Goal: Information Seeking & Learning: Learn about a topic

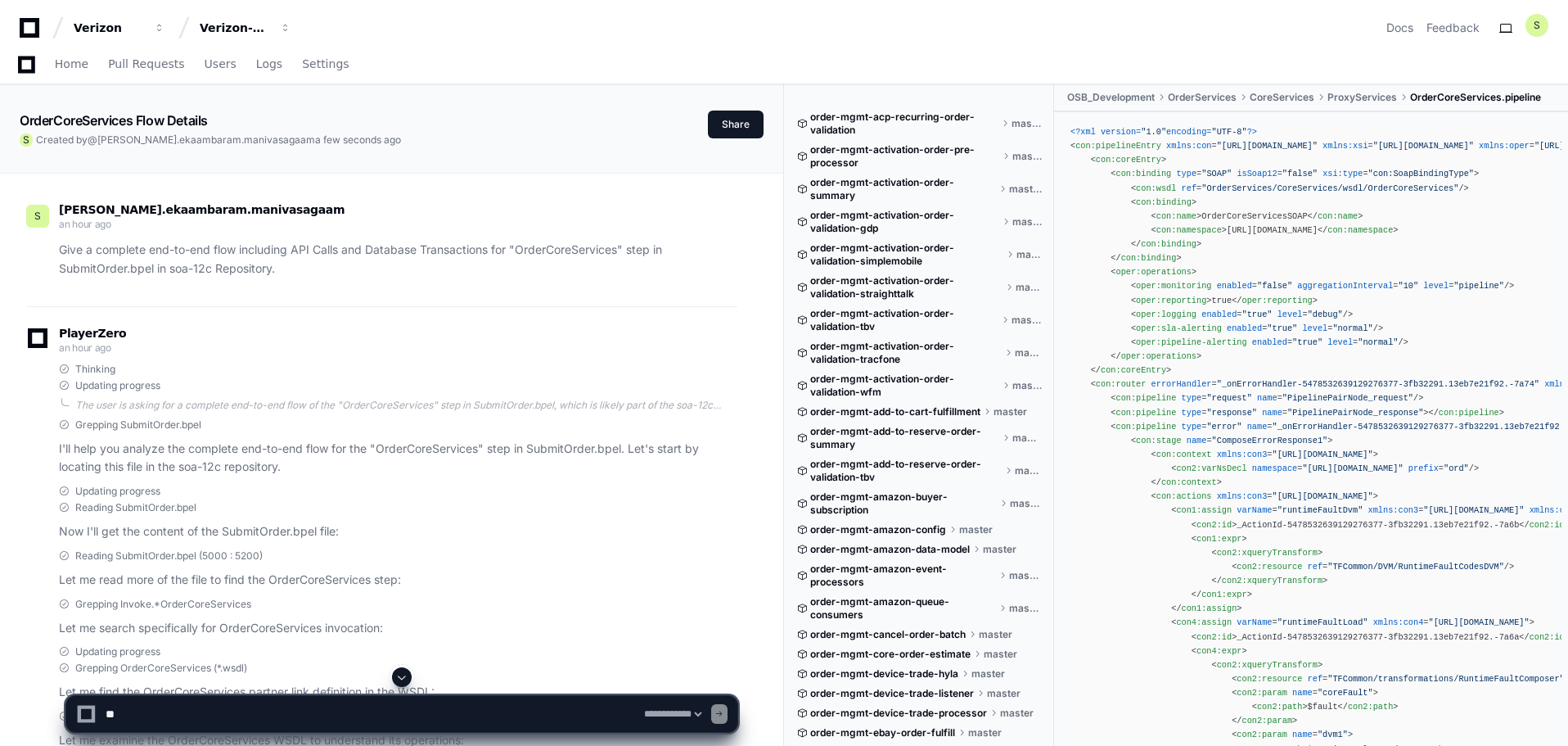
select select "*********"
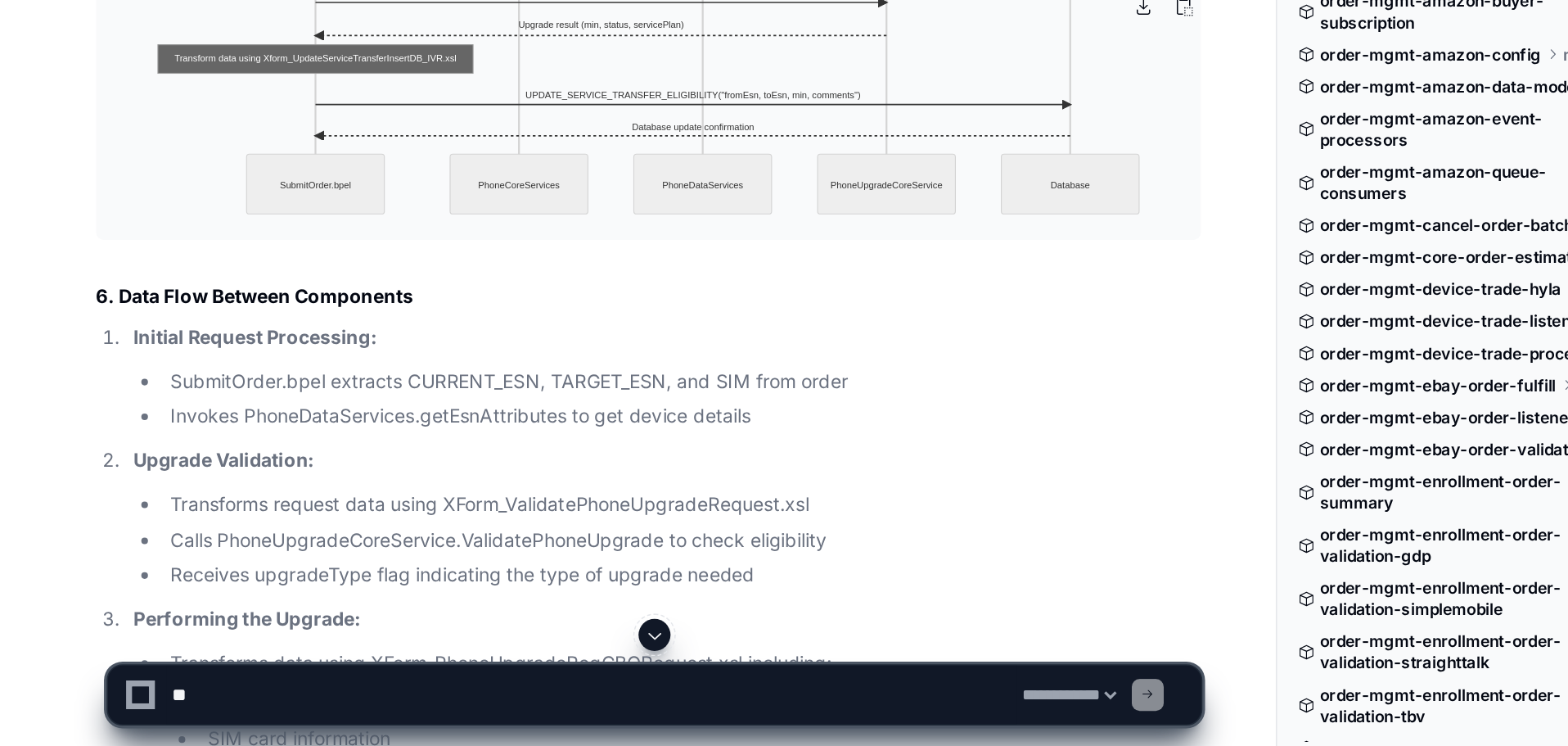
scroll to position [13000, 0]
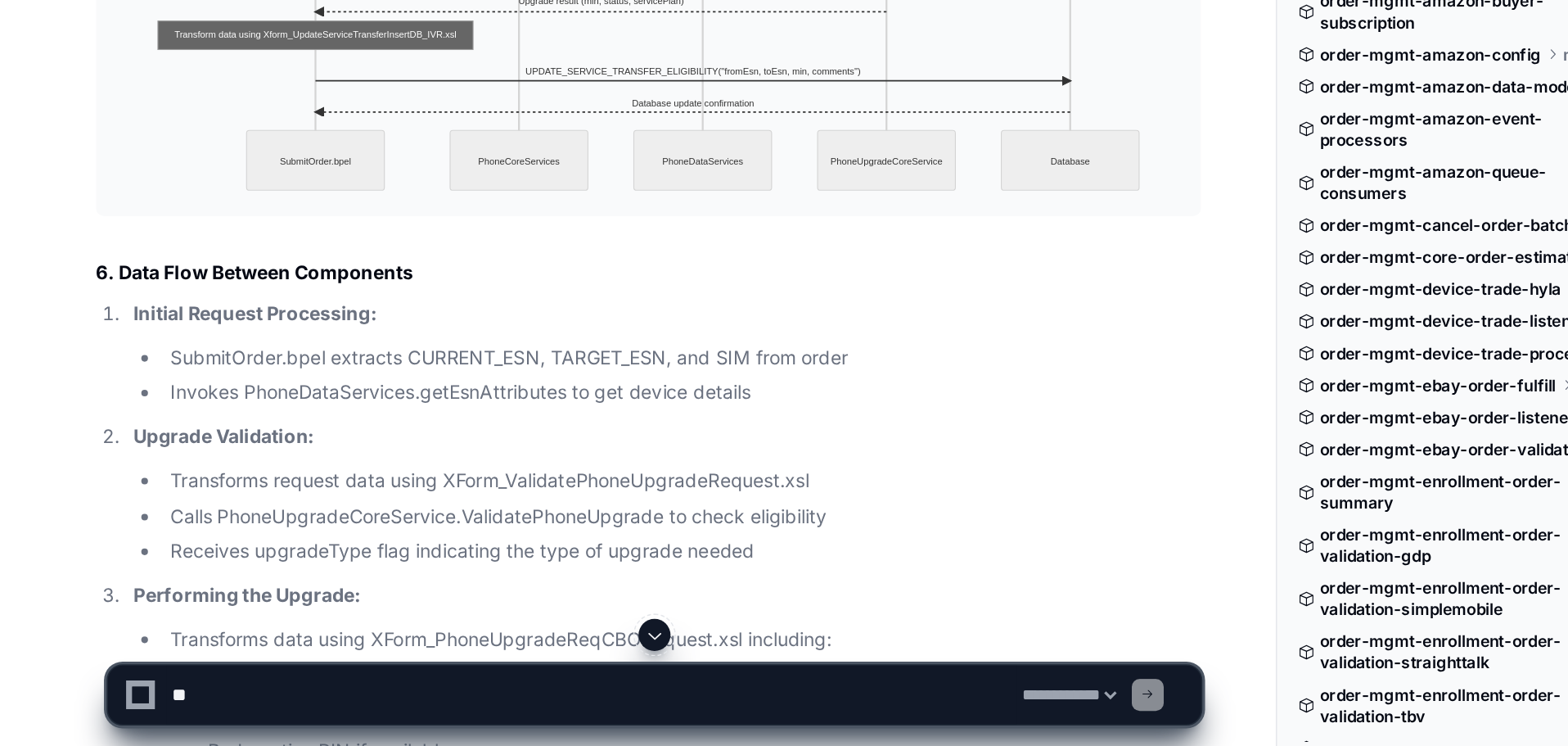
click at [459, 420] on img at bounding box center [398, 247] width 679 height 345
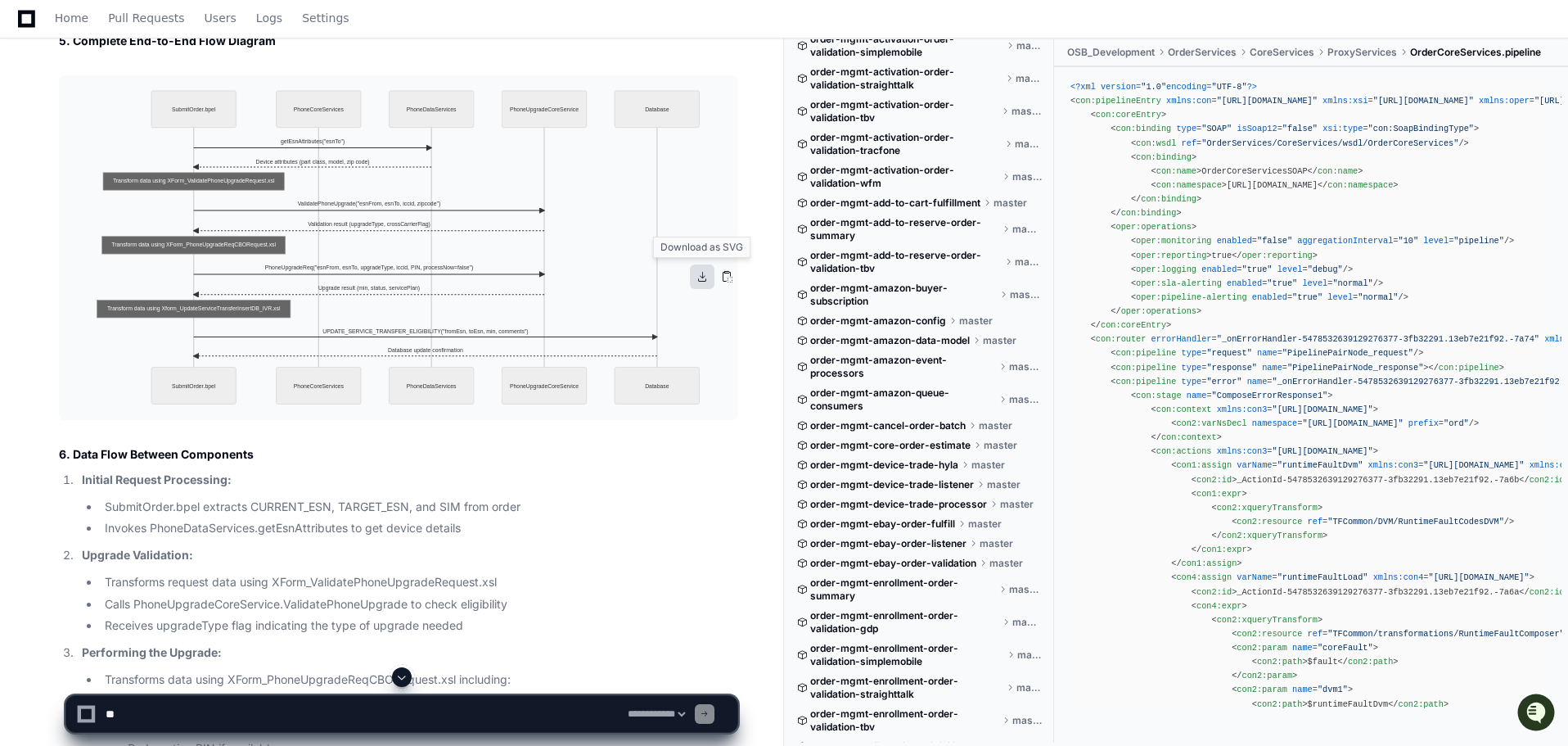
click at [700, 277] on button at bounding box center [701, 277] width 24 height 24
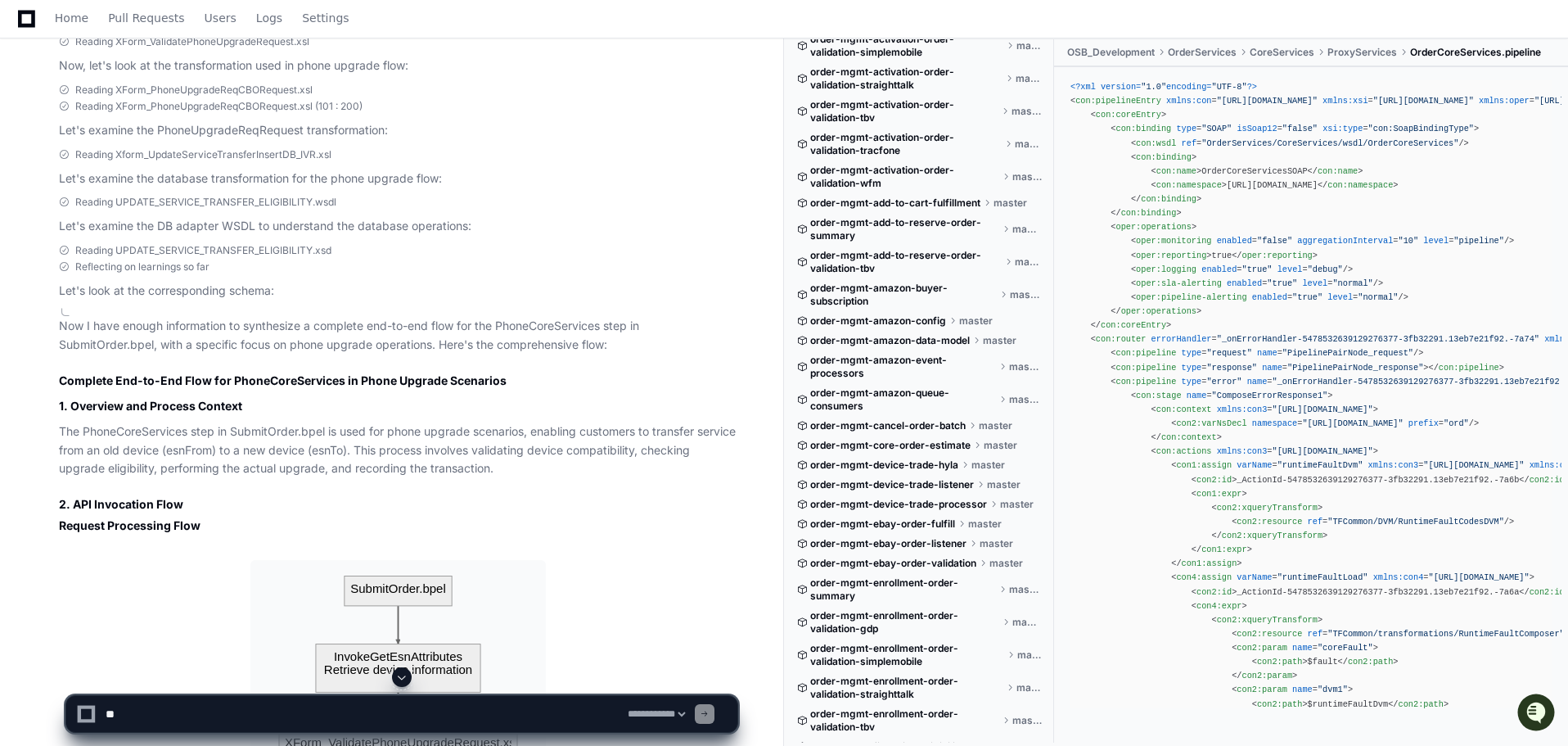
scroll to position [10797, 0]
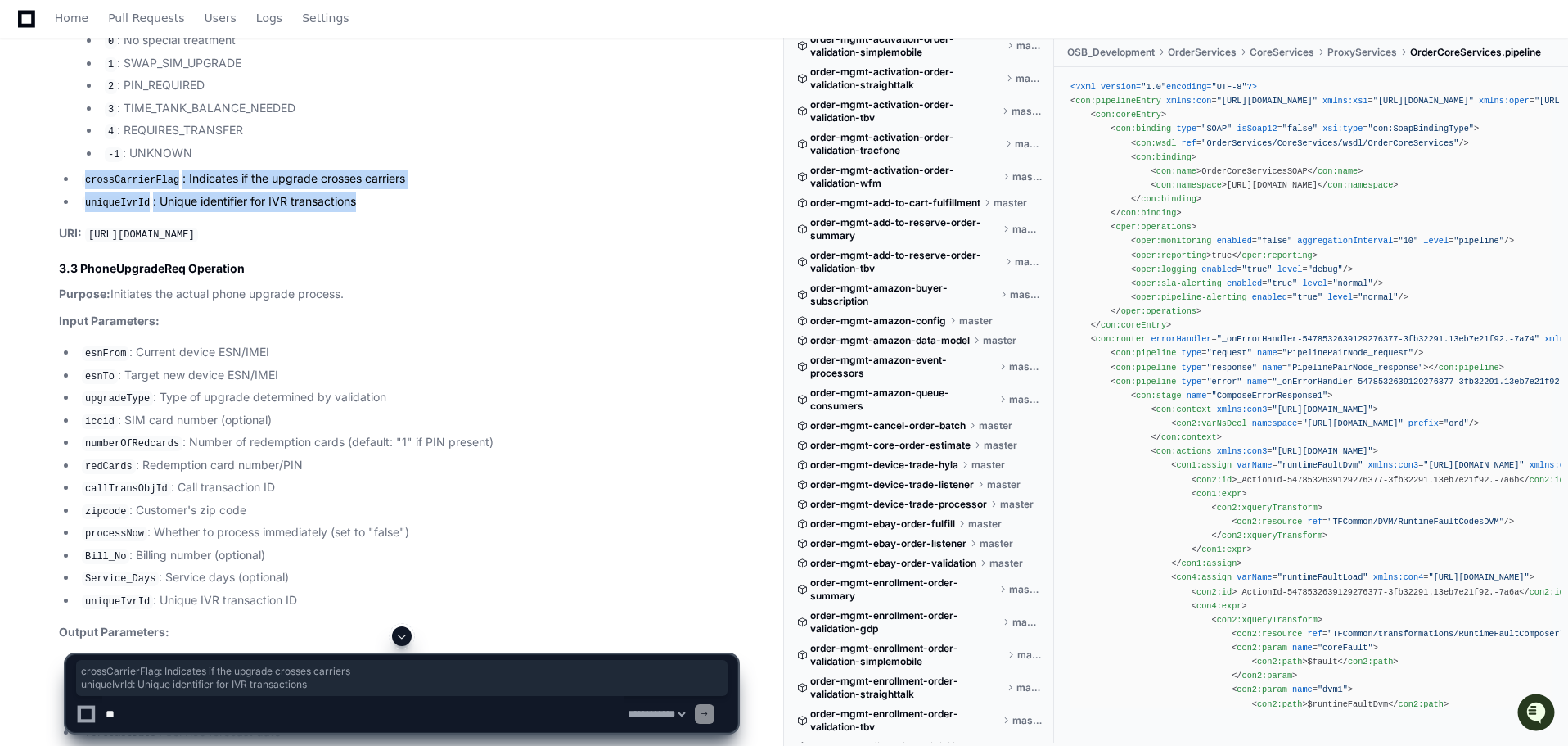
drag, startPoint x: 357, startPoint y: 396, endPoint x: 58, endPoint y: 373, distance: 299.9
copy ul "crossCarrierFlag : Indicates if the upgrade crosses carriers uniqueIvrId : Uniq…"
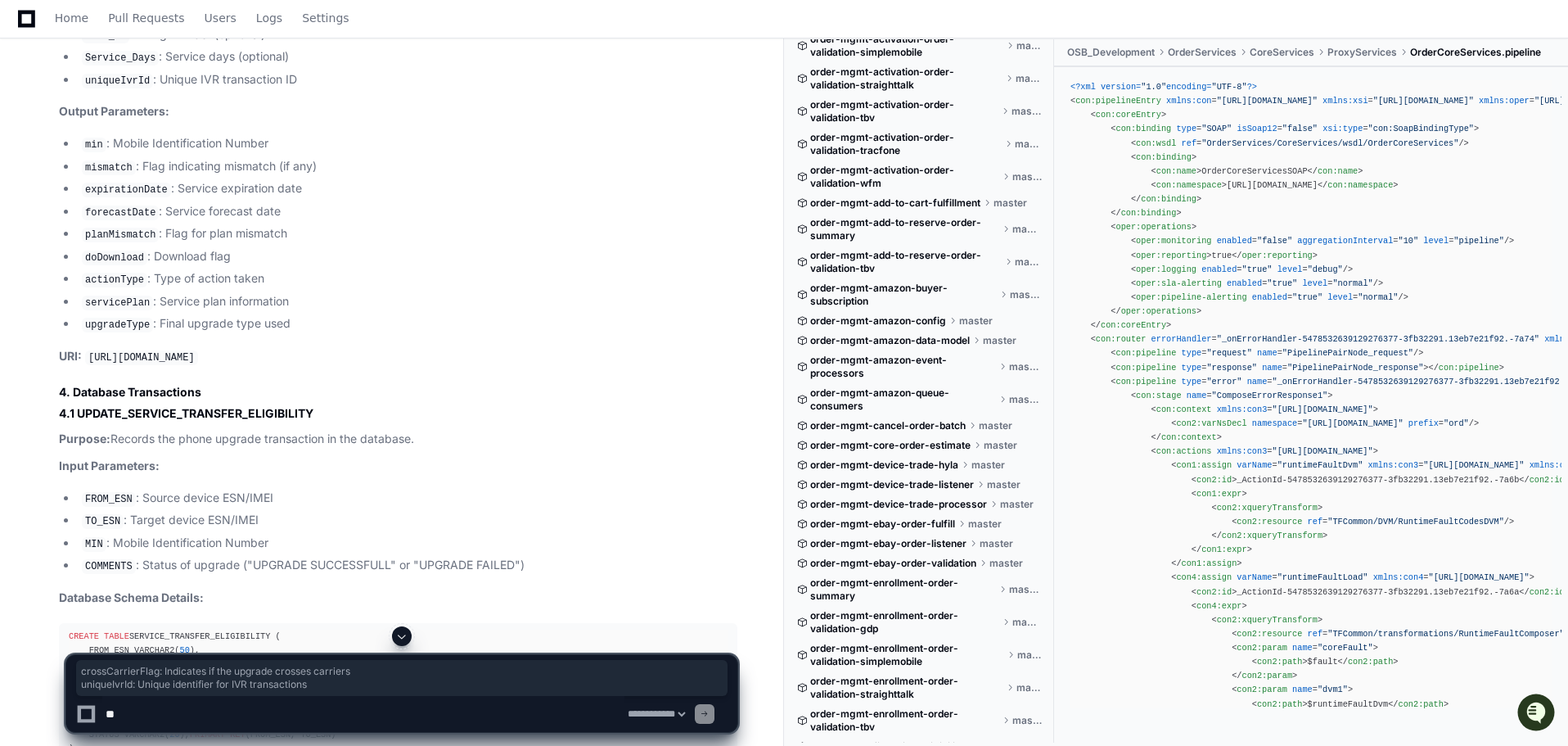
scroll to position [12270, 0]
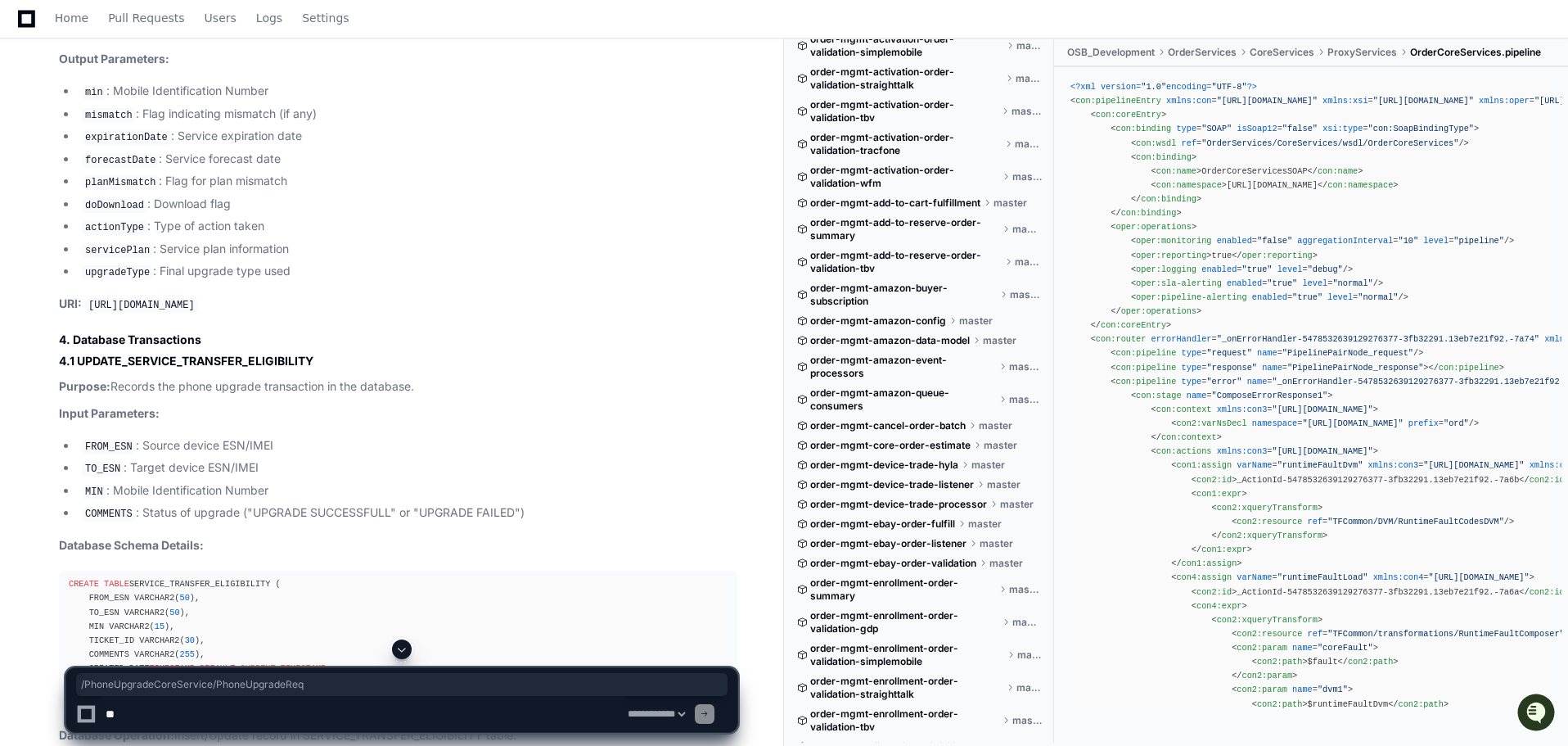
drag, startPoint x: 438, startPoint y: 481, endPoint x: 213, endPoint y: 480, distance: 225.0
click at [213, 314] on p "URI: [URL][DOMAIN_NAME]" at bounding box center [398, 305] width 679 height 20
copy code "/PhoneUpgradeCoreService/PhoneUpgradeReq"
click at [443, 282] on ul "min : Mobile Identification Number mismatch : Flag indicating mismatch (if any)…" at bounding box center [398, 181] width 679 height 200
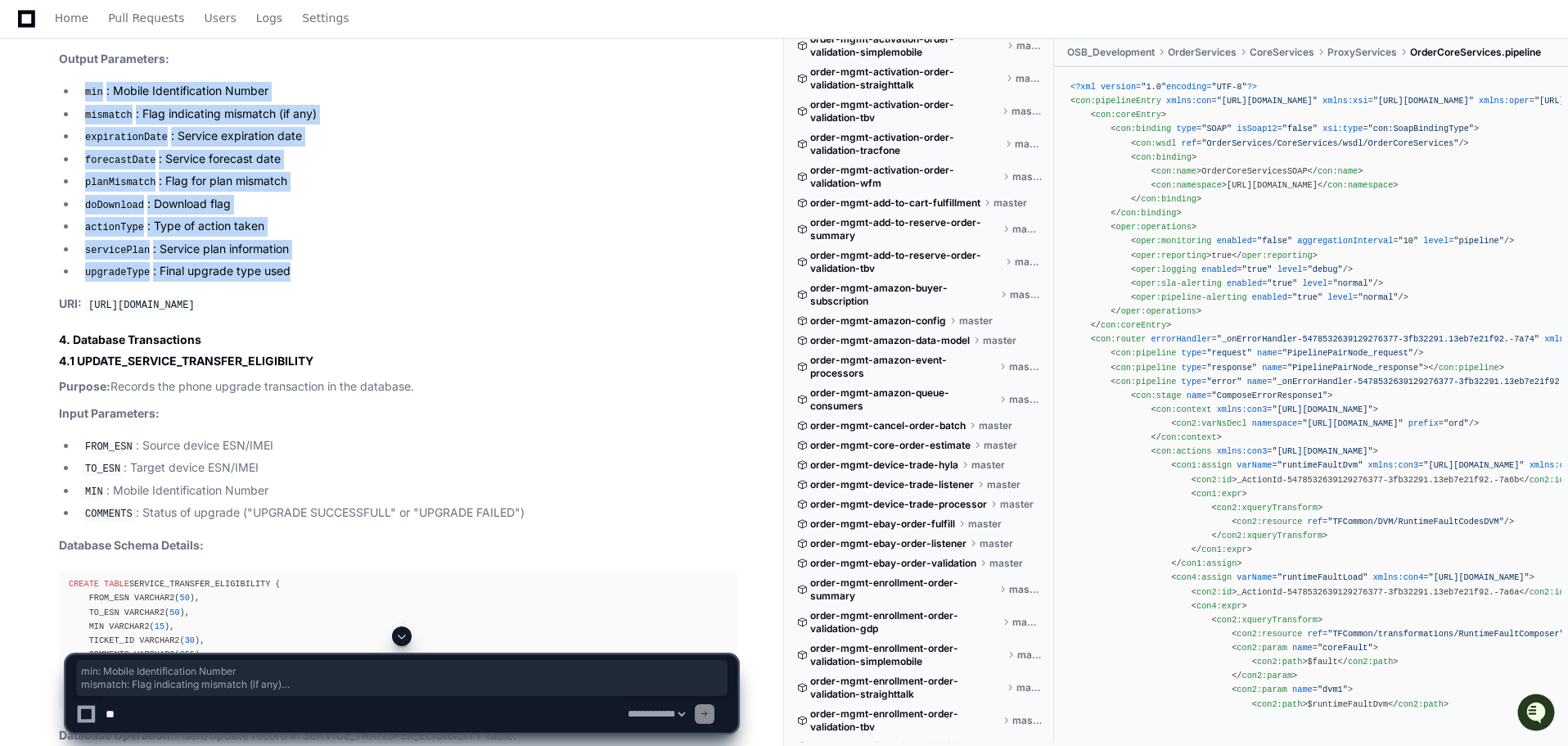
drag, startPoint x: 226, startPoint y: 420, endPoint x: 77, endPoint y: 261, distance: 217.9
click at [77, 261] on article "Now I have enough information to synthesize a complete end-to-end flow for the …" at bounding box center [398, 211] width 679 height 4698
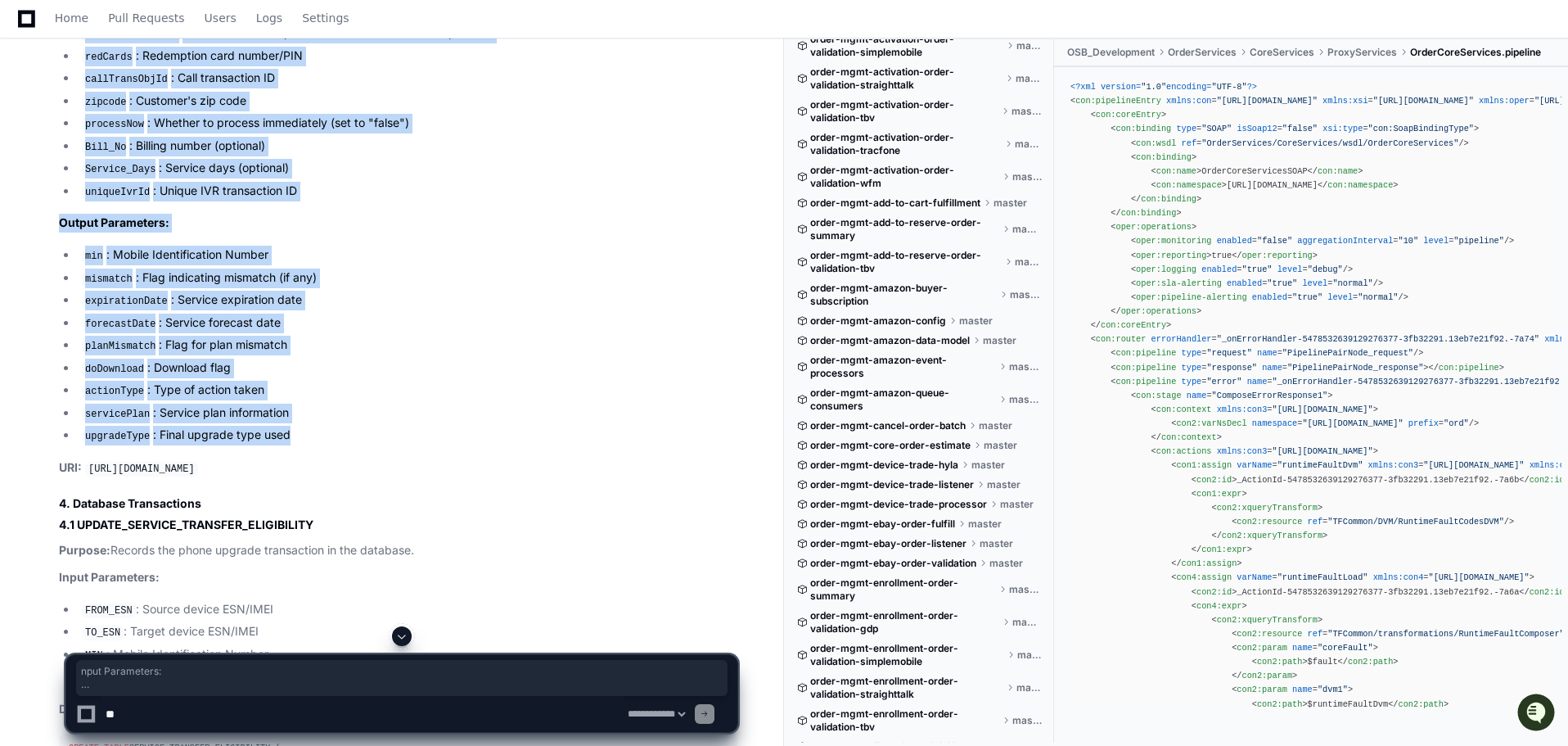
click at [55, 98] on div "Now I have enough information to synthesize a complete end-to-end flow for the …" at bounding box center [382, 369] width 711 height 4706
click at [208, 111] on li "zipcode : Customer's zip code" at bounding box center [407, 102] width 660 height 20
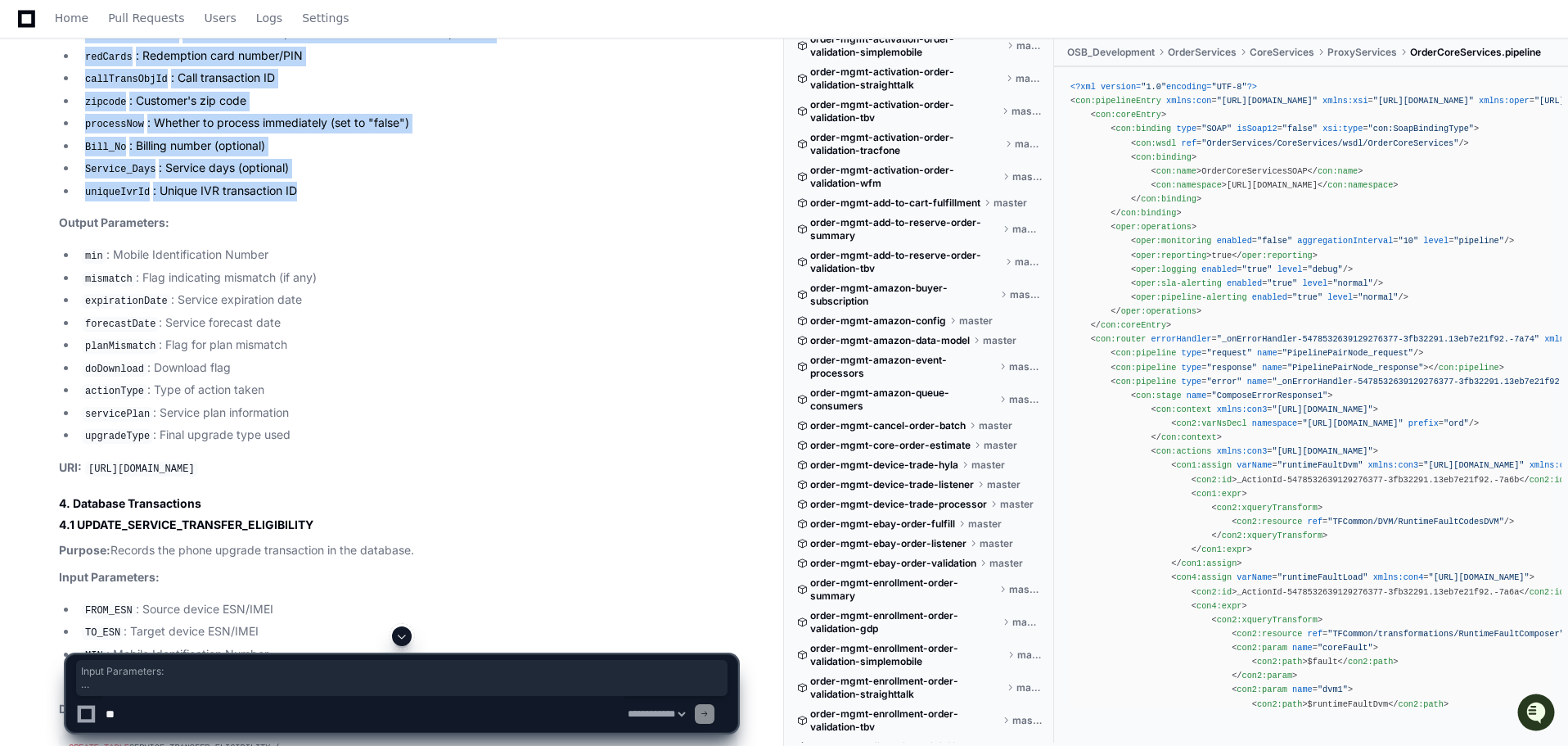
drag, startPoint x: 264, startPoint y: 350, endPoint x: 43, endPoint y: 104, distance: 330.7
click at [43, 104] on div "Now I have enough information to synthesize a complete end-to-end flow for the …" at bounding box center [382, 369] width 711 height 4706
copy article "Input Parameters: esnFrom : Current device ESN/IMEI esnTo : Target new device E…"
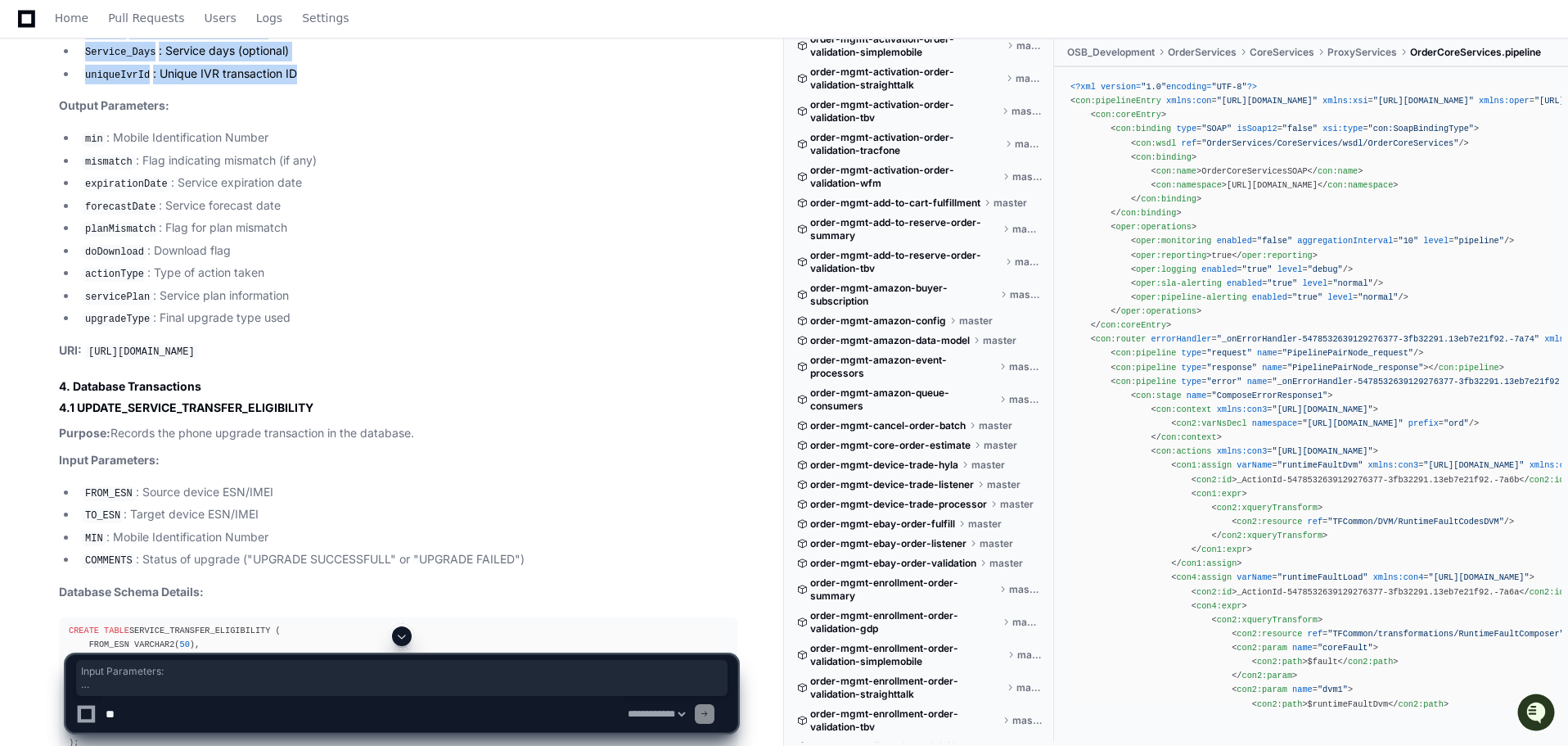
scroll to position [12270, 0]
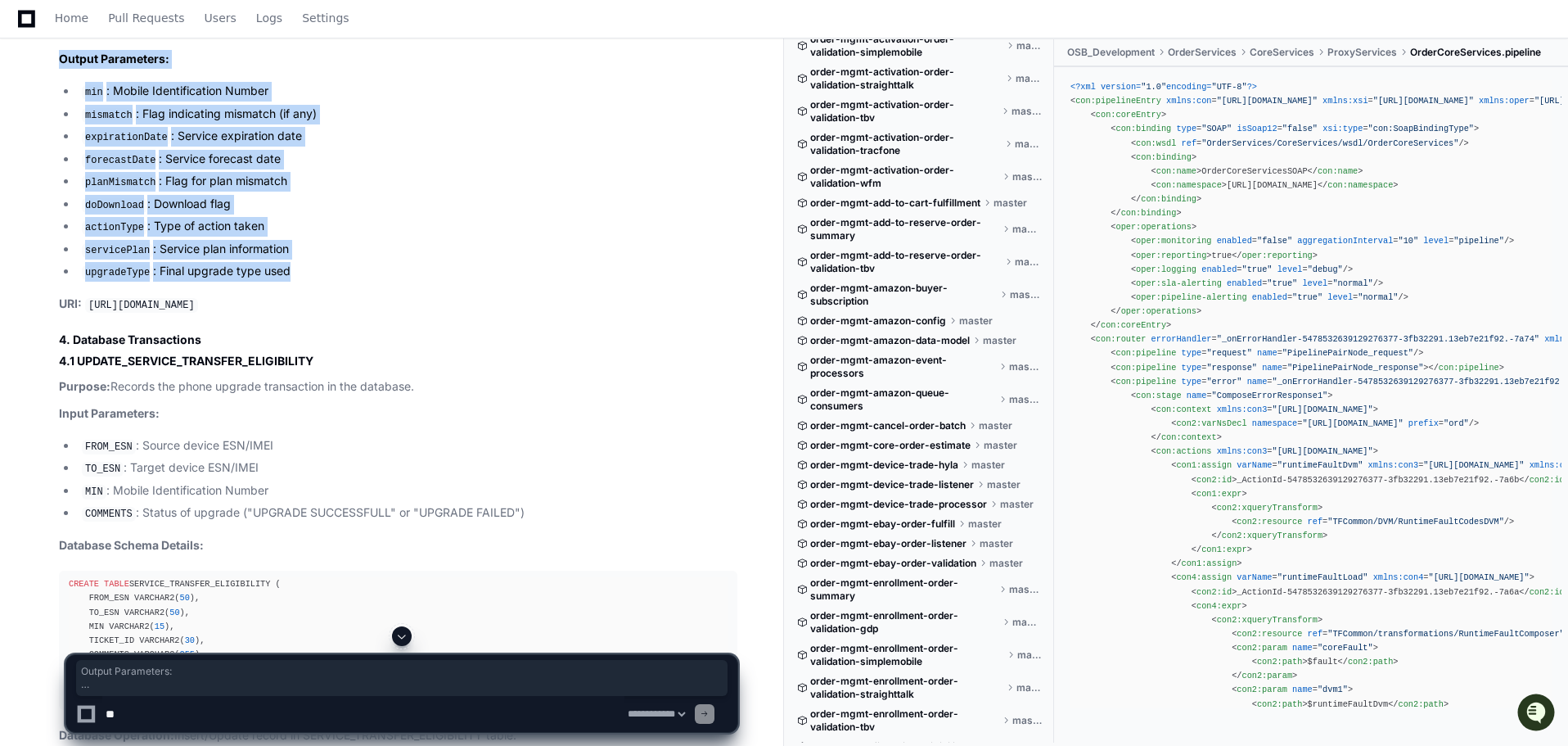
drag, startPoint x: 292, startPoint y: 445, endPoint x: 51, endPoint y: 239, distance: 317.0
click at [51, 239] on div "Now I have enough information to synthesize a complete end-to-end flow for the …" at bounding box center [382, 206] width 711 height 4706
click at [220, 170] on li "forecastDate : Service forecast date" at bounding box center [407, 160] width 660 height 20
drag, startPoint x: 302, startPoint y: 450, endPoint x: 86, endPoint y: 271, distance: 280.5
click at [86, 271] on ul "min : Mobile Identification Number mismatch : Flag indicating mismatch (if any)…" at bounding box center [398, 181] width 679 height 200
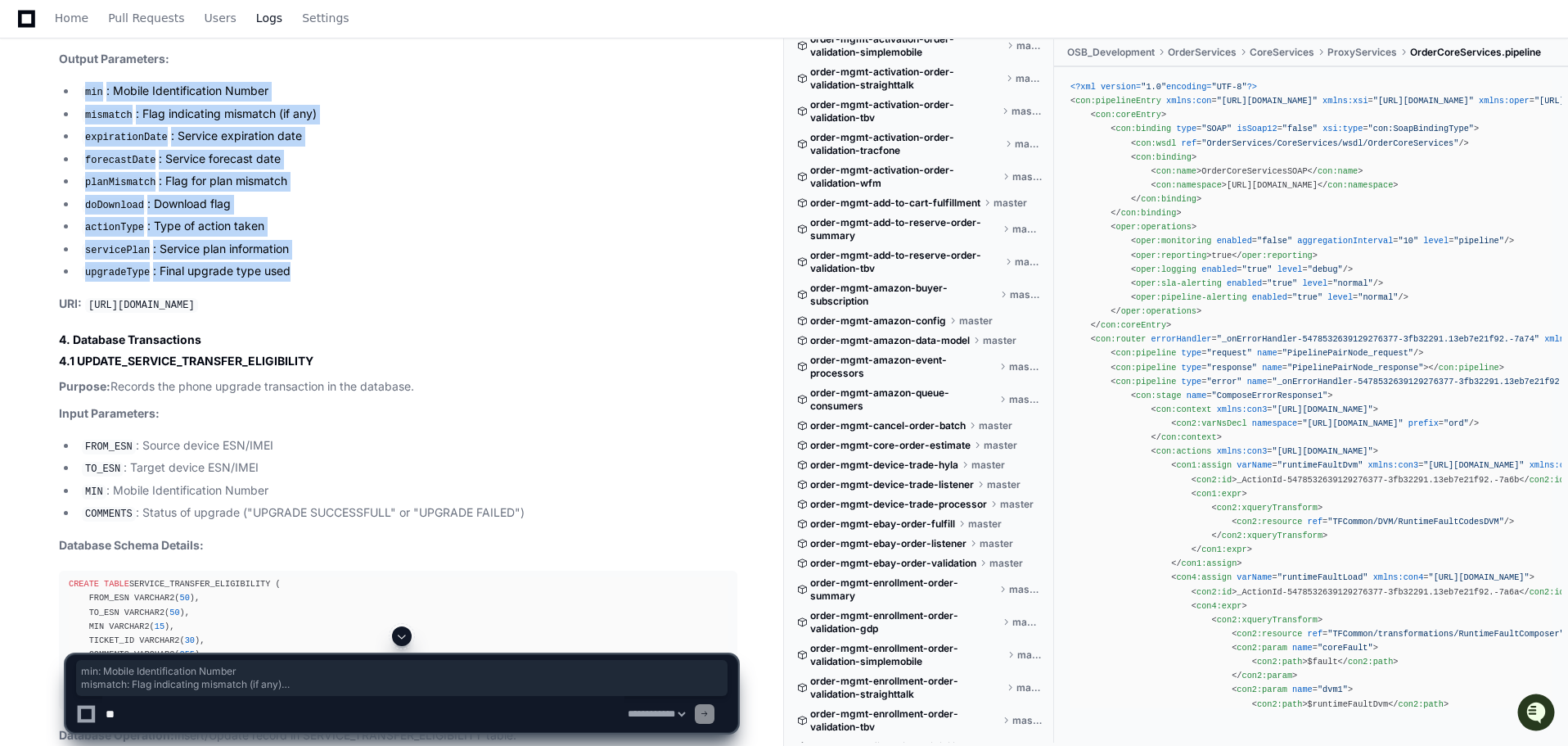
copy ul "min : Mobile Identification Number mismatch : Flag indicating mismatch (if any)…"
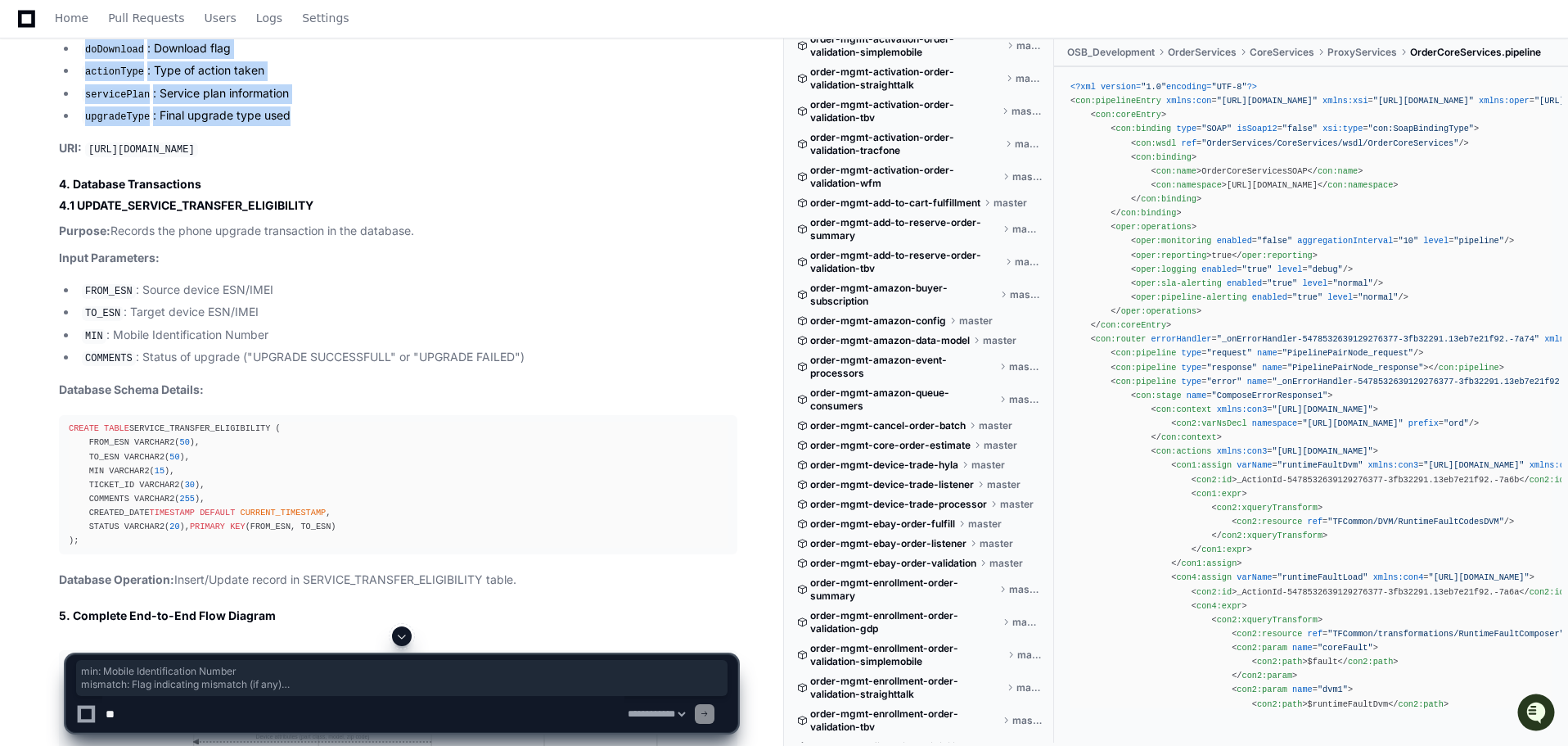
scroll to position [12516, 0]
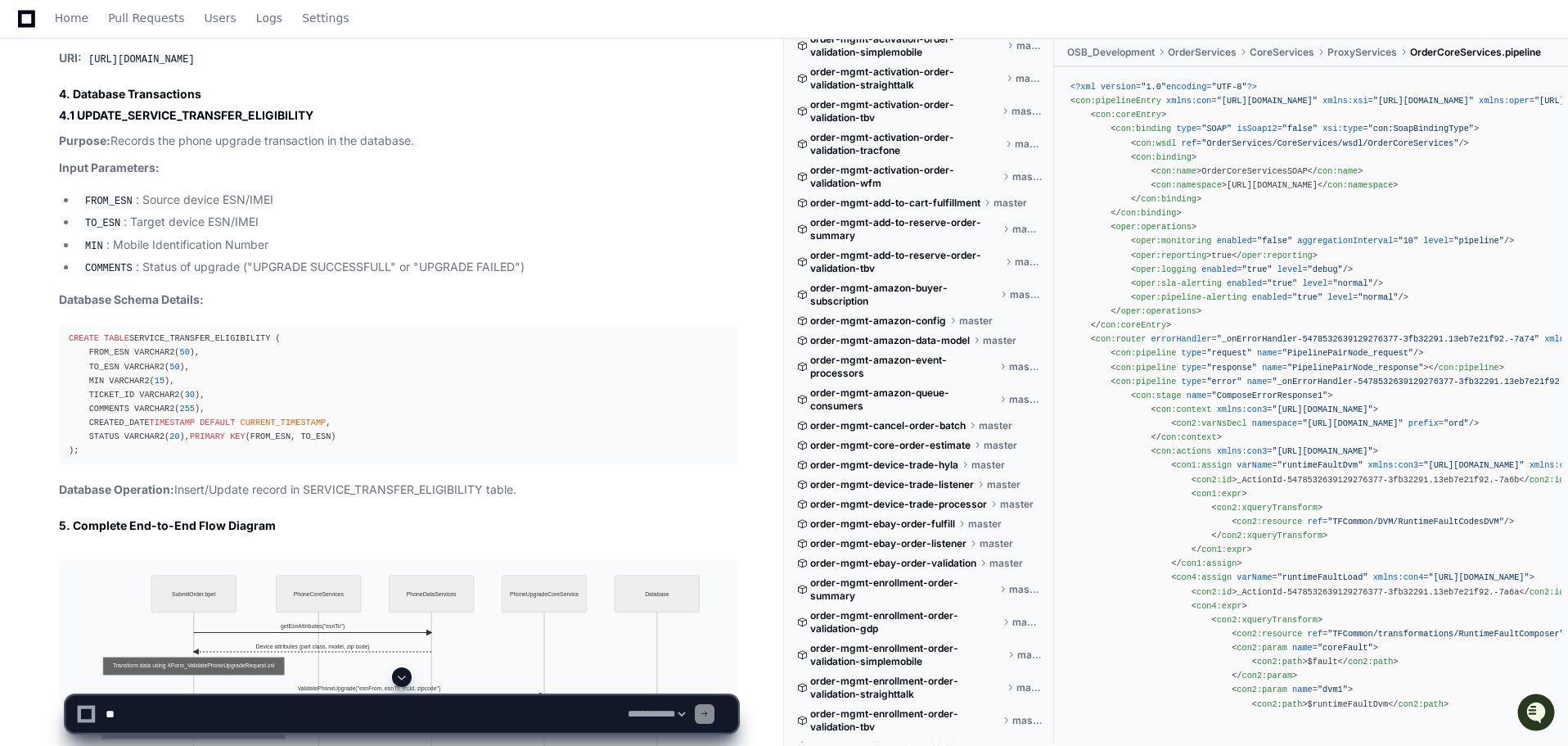
click at [198, 124] on h4 "4.1 UPDATE_SERVICE_TRANSFER_ELIGIBILITY" at bounding box center [398, 115] width 679 height 17
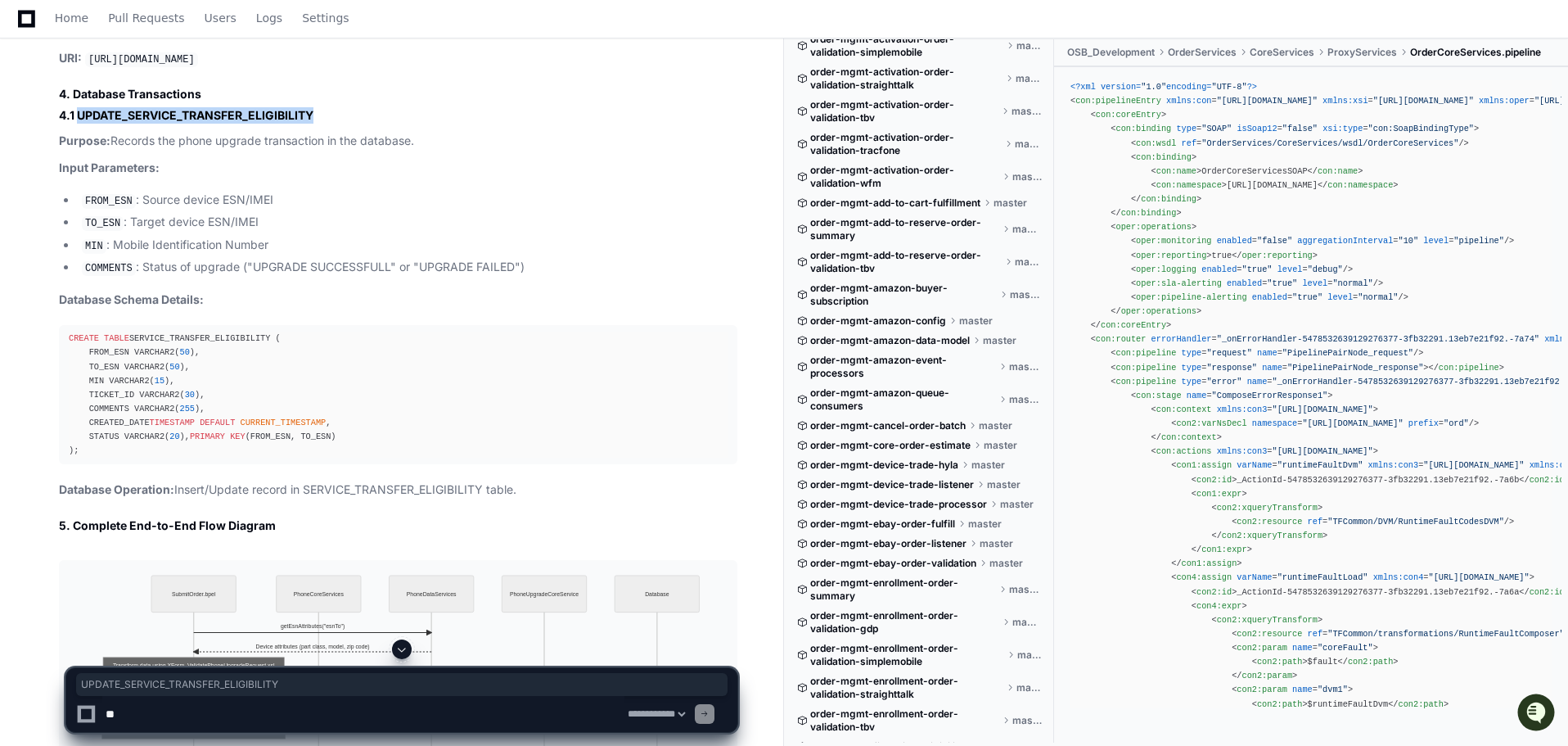
click at [198, 124] on h4 "4.1 UPDATE_SERVICE_TRANSFER_ELIGIBILITY" at bounding box center [398, 115] width 679 height 17
copy h4 "UPDATE_SERVICE_TRANSFER_ELIGIBILITY"
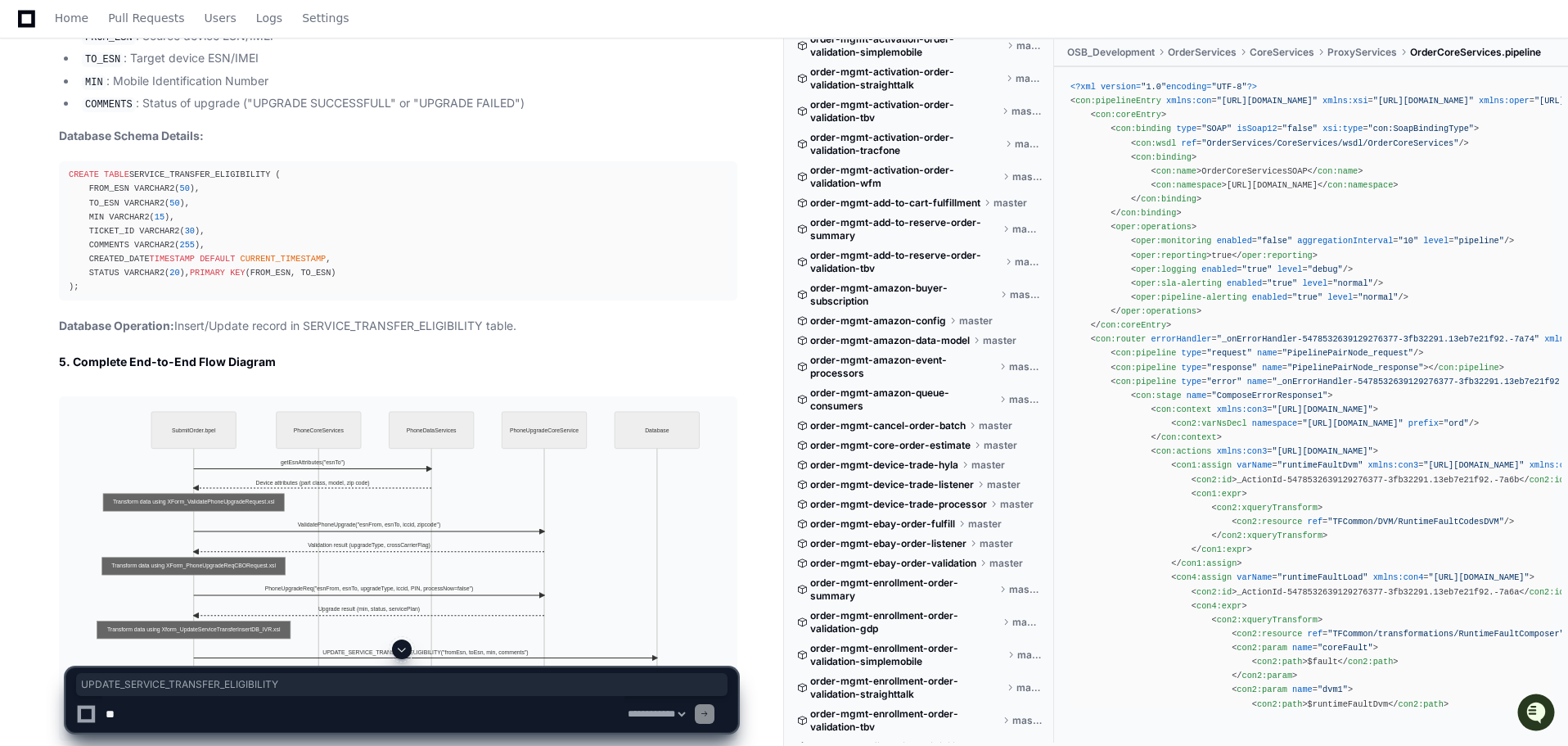
scroll to position [12843, 0]
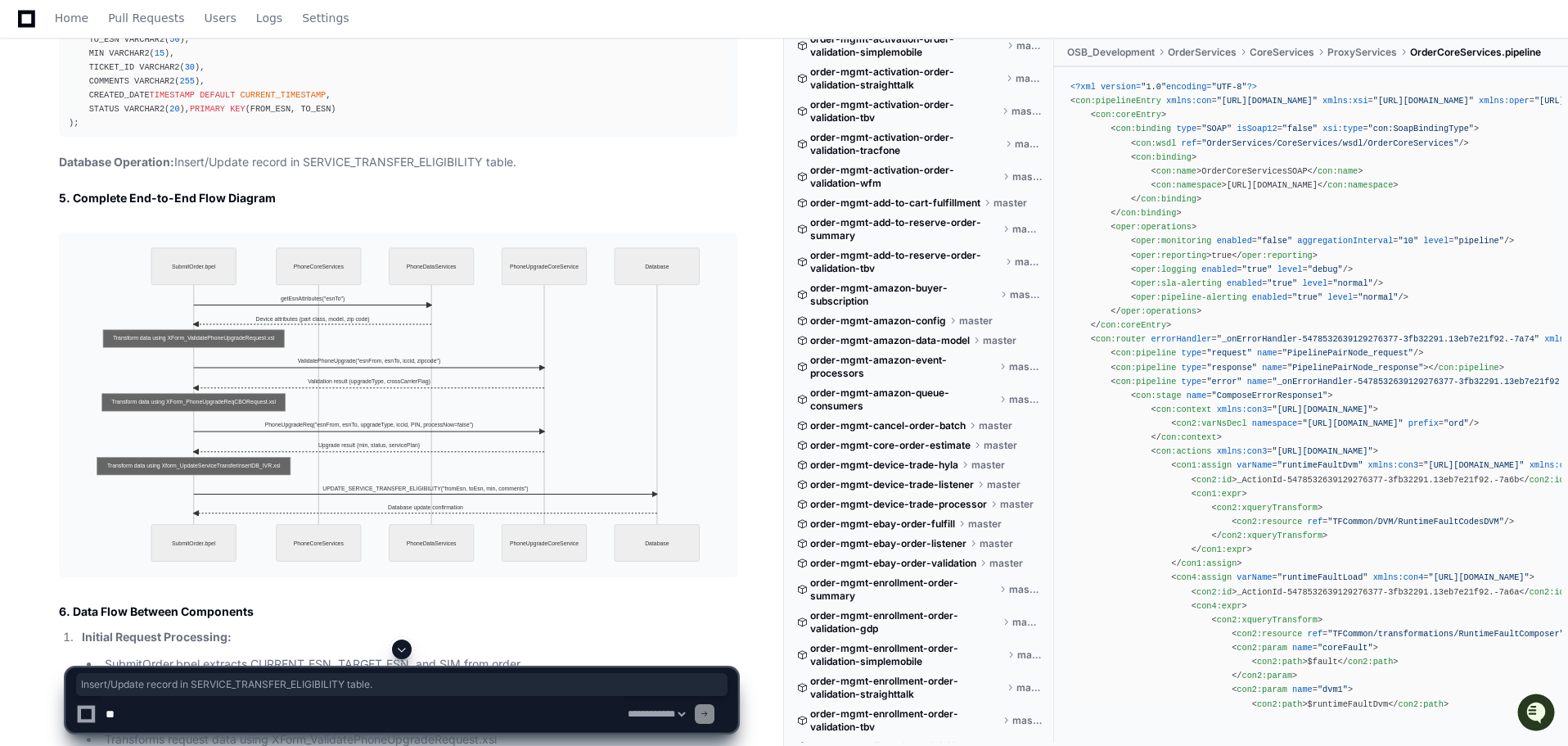
drag, startPoint x: 545, startPoint y: 348, endPoint x: 175, endPoint y: 343, distance: 370.0
click at [175, 172] on p "Database Operation: Insert/Update record in SERVICE_TRANSFER_ELIGIBILITY table." at bounding box center [398, 162] width 679 height 19
copy p "Insert/Update record in SERVICE_TRANSFER_ELIGIBILITY table."
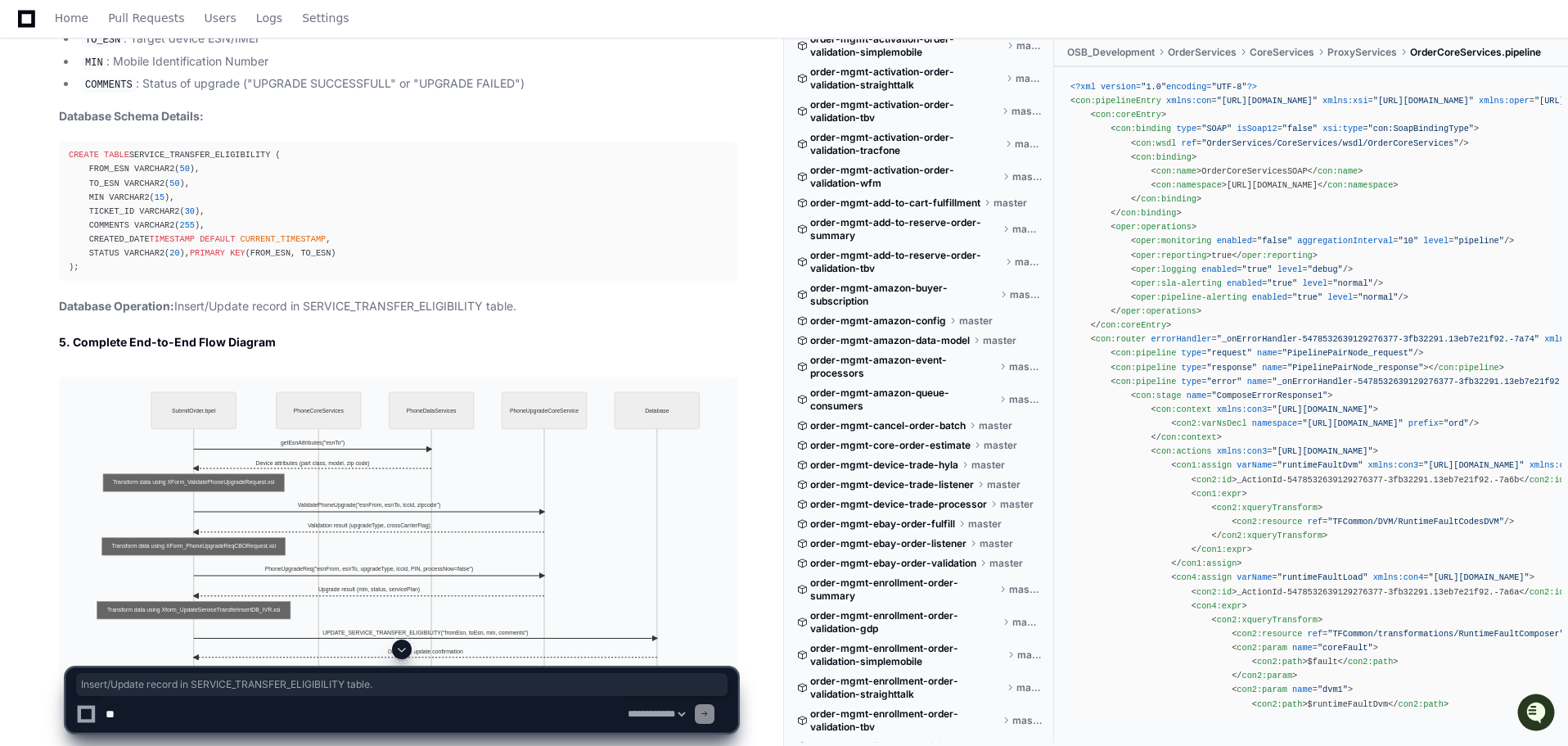
scroll to position [12598, 0]
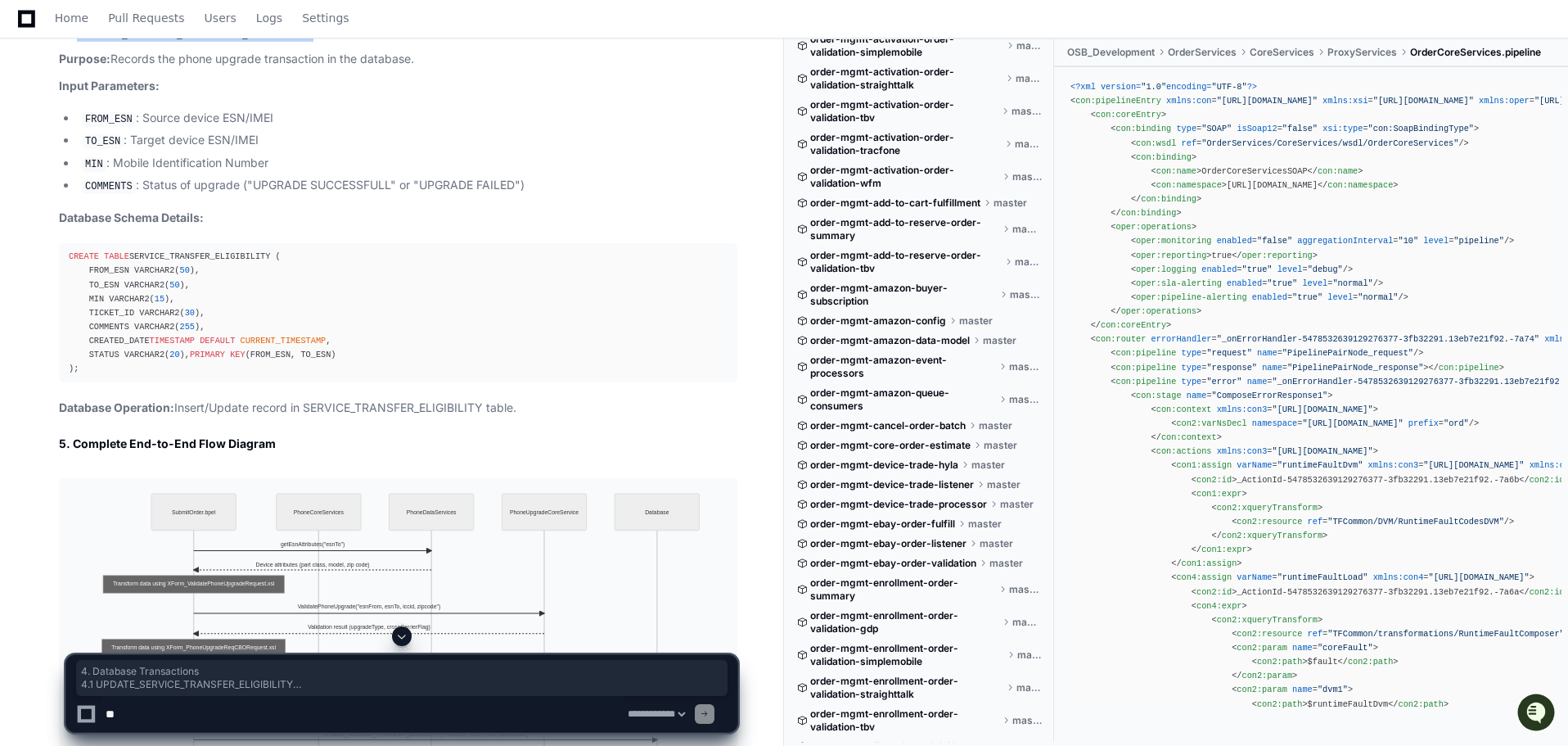
drag, startPoint x: 422, startPoint y: 236, endPoint x: 38, endPoint y: 188, distance: 387.0
copy article "4. Database Transactions 4.1 UPDATE_SERVICE_TRANSFER_ELIGIBILITY Purpose: Recor…"
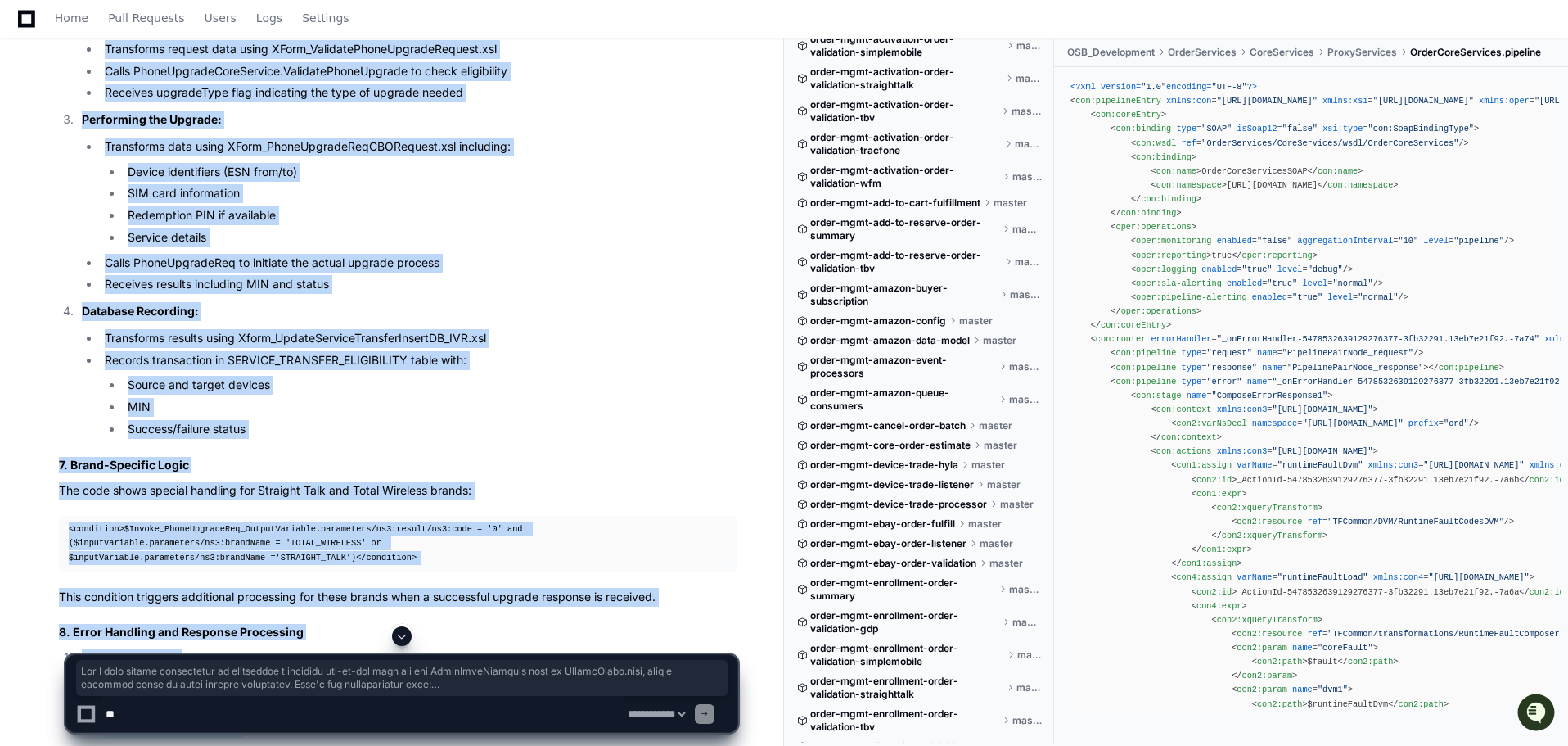
scroll to position [14401, 0]
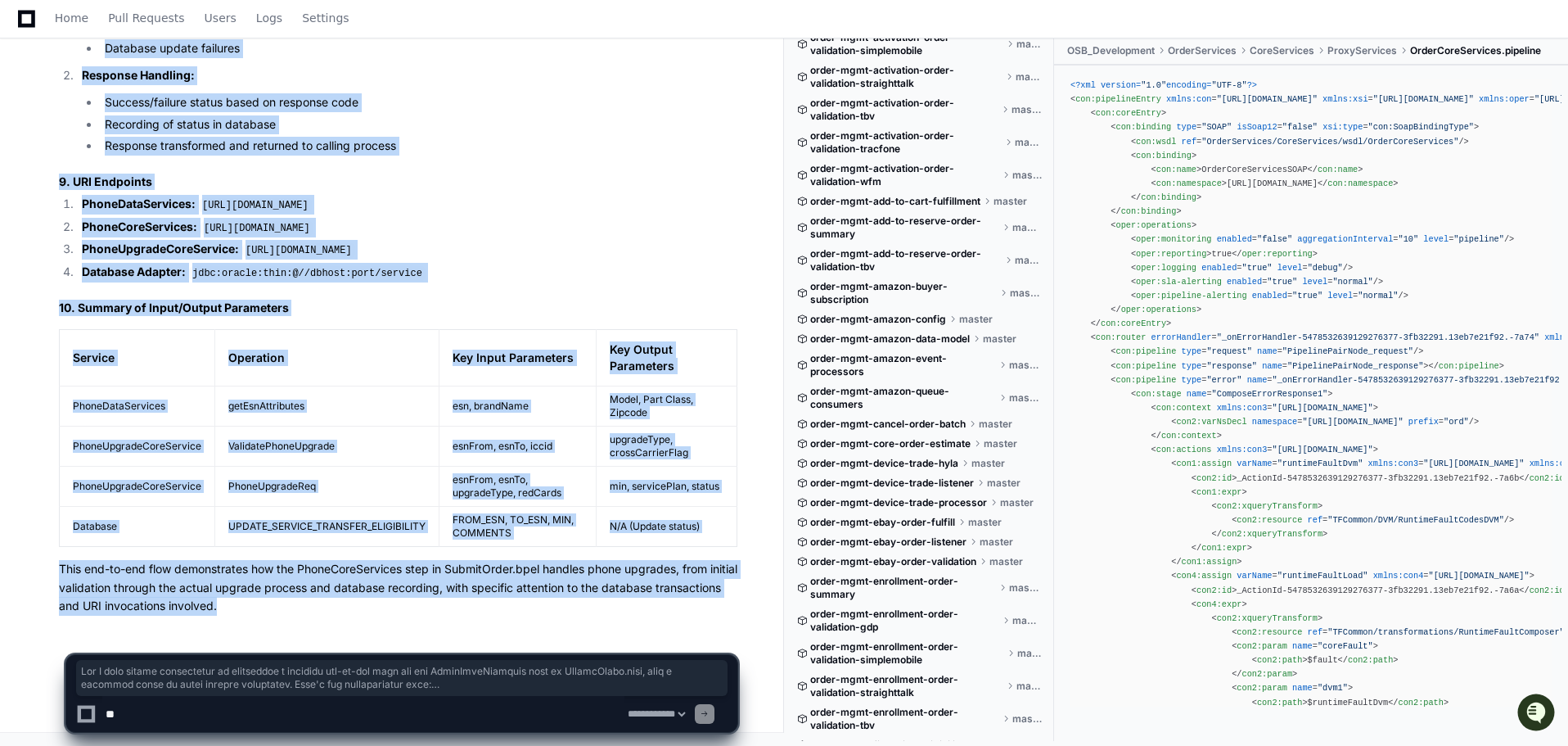
drag, startPoint x: 56, startPoint y: 285, endPoint x: 372, endPoint y: 612, distance: 454.7
copy article "Now I have enough information to synthesize a complete end-to-end flow for the …"
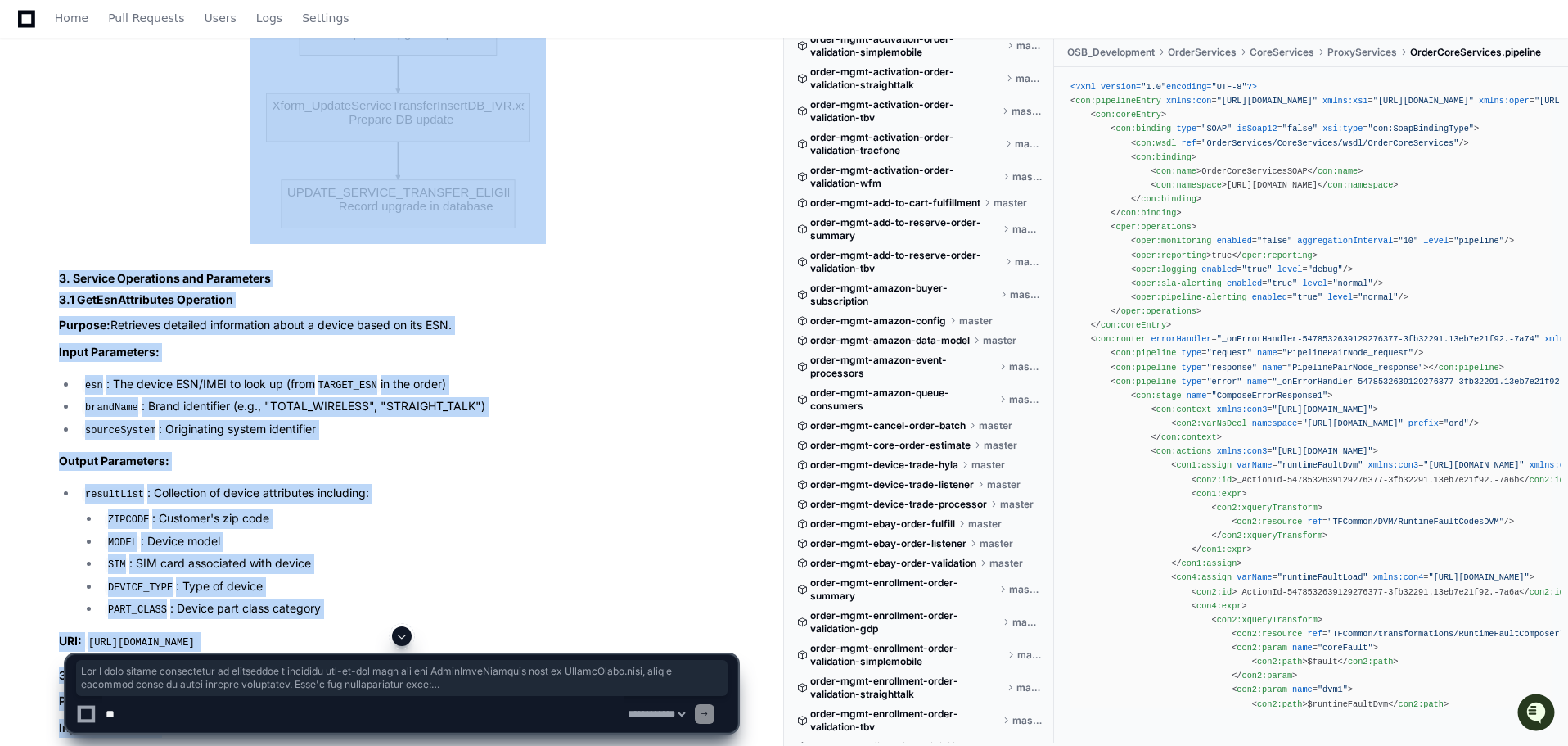
scroll to position [9896, 0]
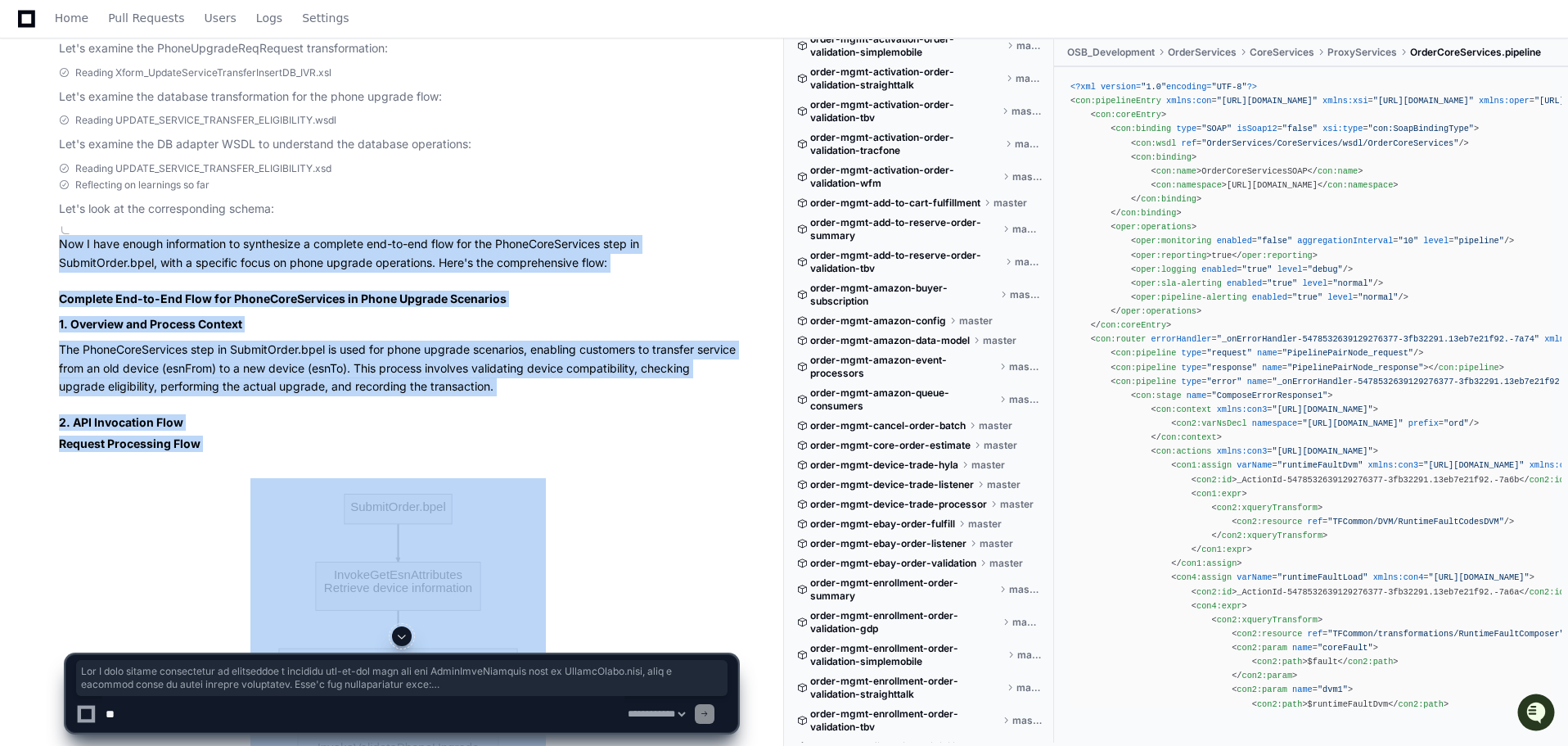
copy article "Now I have enough information to synthesize a complete end-to-end flow for the …"
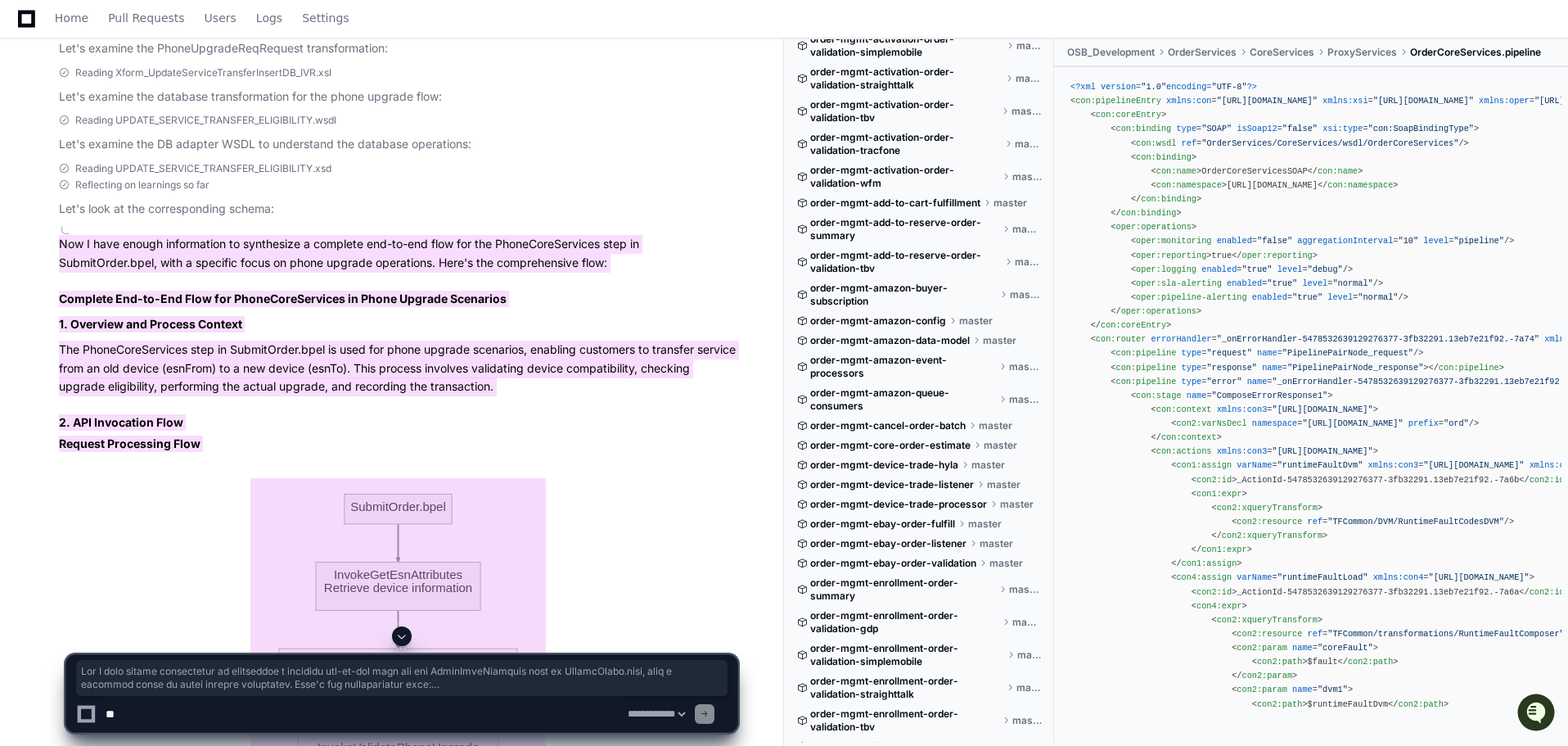
scroll to position [10223, 0]
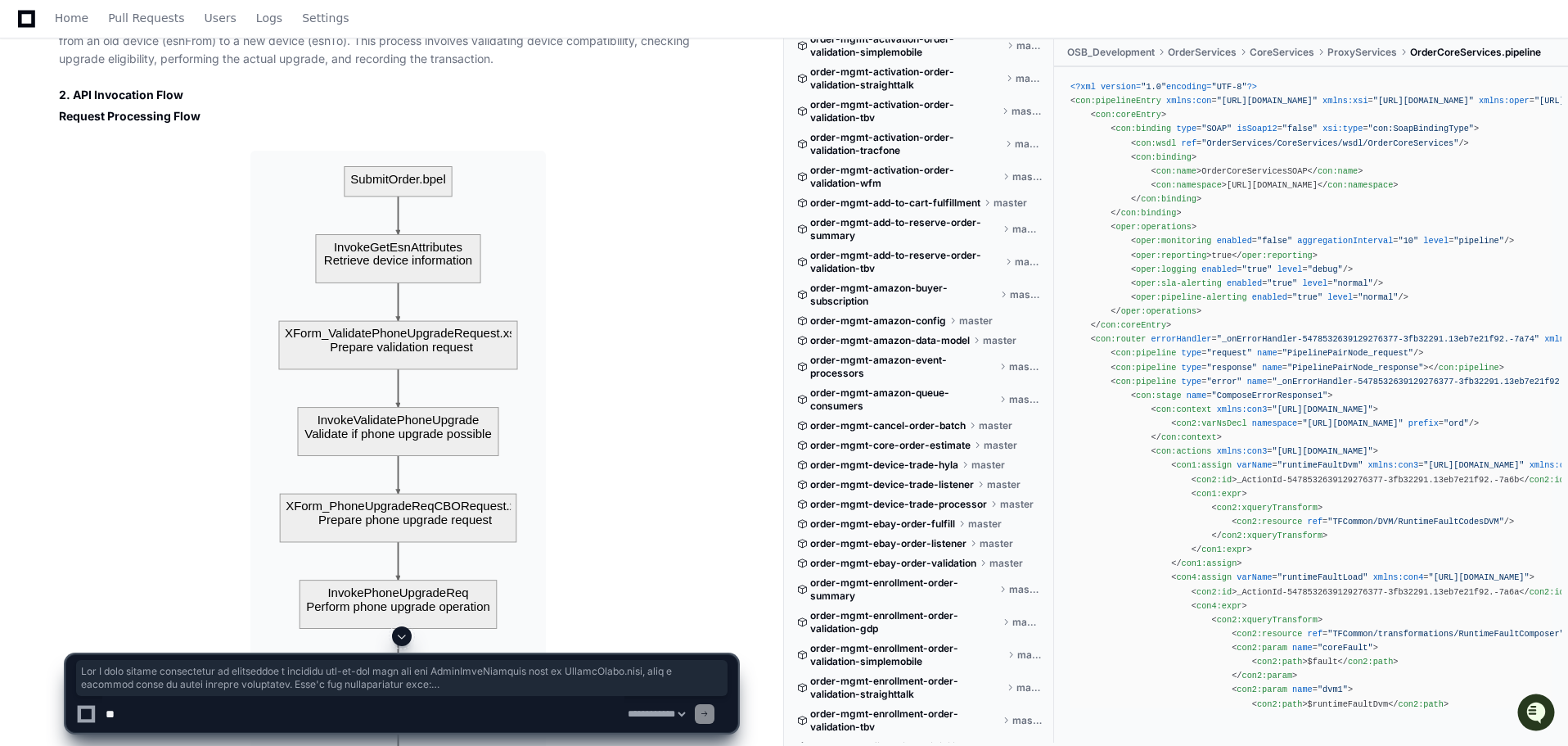
click at [292, 718] on textarea at bounding box center [364, 713] width 523 height 36
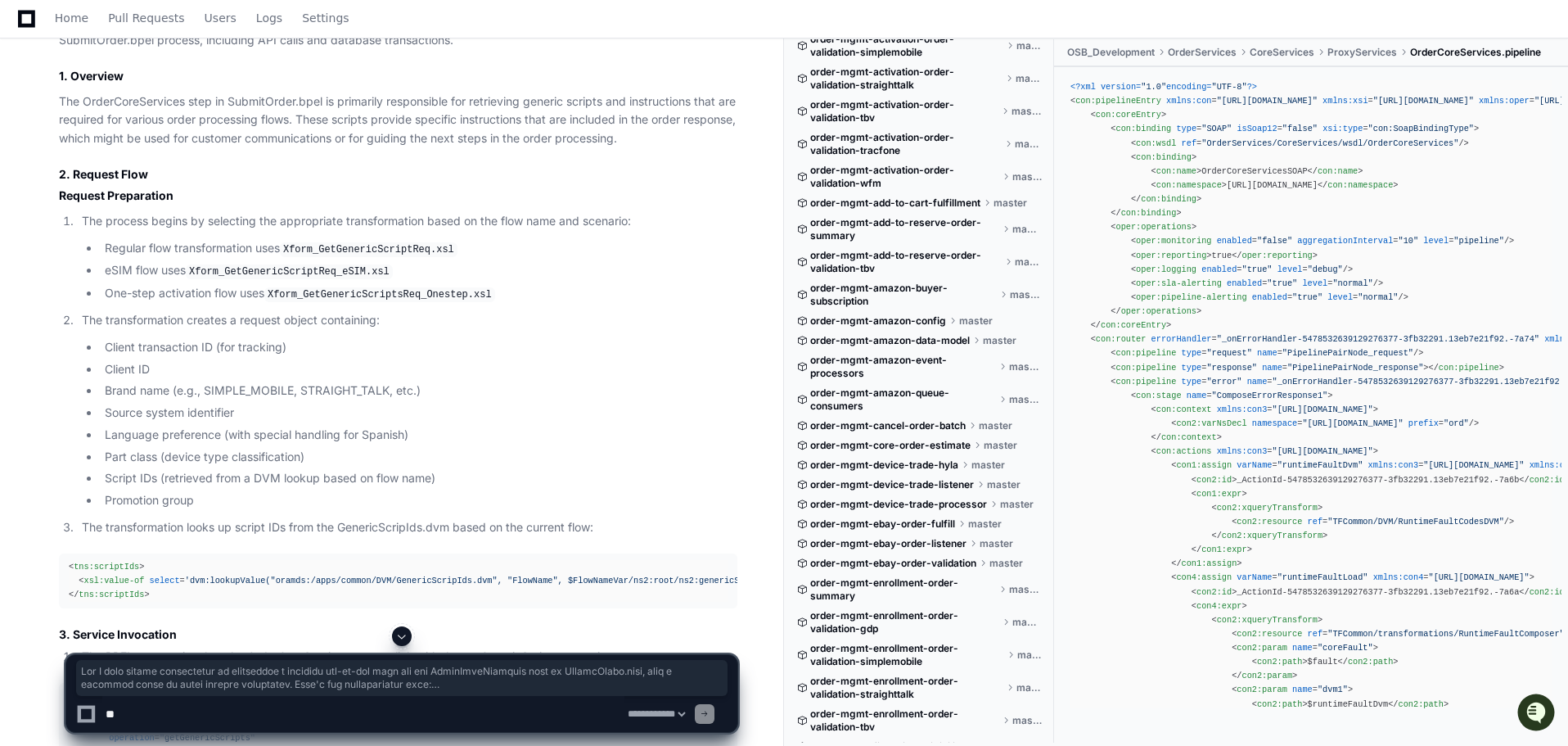
scroll to position [969, 0]
